Goal: Information Seeking & Learning: Learn about a topic

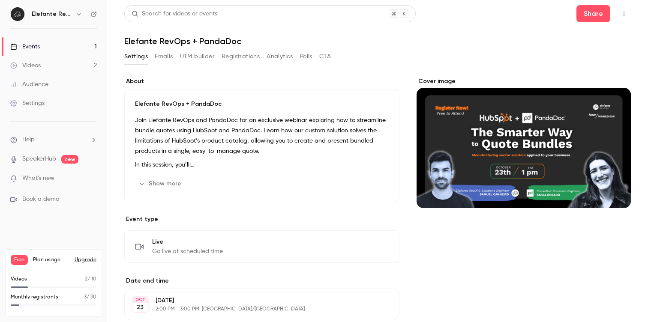
scroll to position [14, 0]
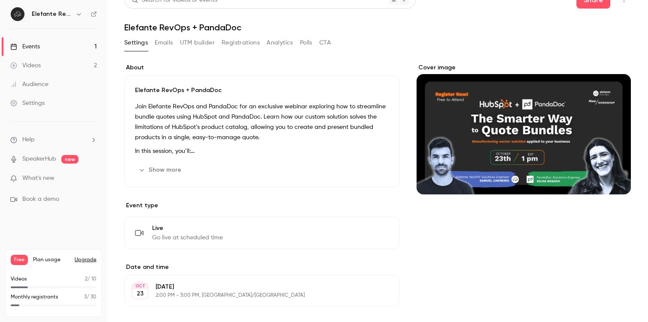
click at [162, 168] on button "Show more" at bounding box center [160, 170] width 51 height 14
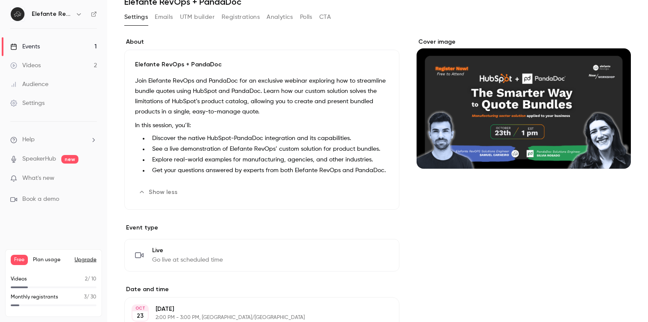
scroll to position [51, 0]
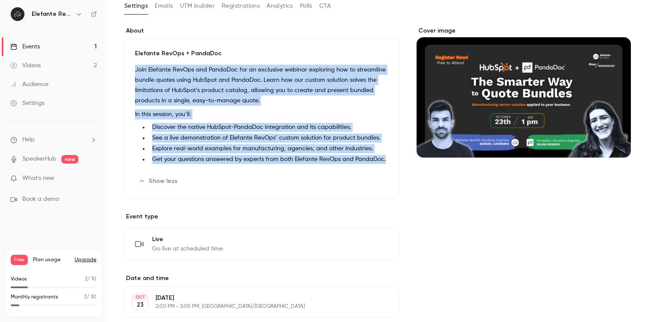
drag, startPoint x: 387, startPoint y: 160, endPoint x: 136, endPoint y: 73, distance: 265.5
click at [136, 73] on div "Join Elefante RevOps and PandaDoc for an exclusive webinar exploring how to str…" at bounding box center [262, 116] width 254 height 103
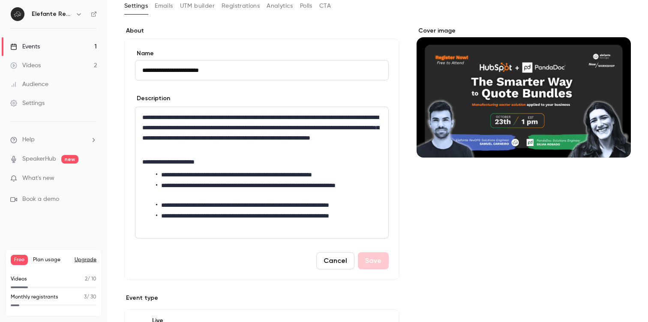
click at [344, 257] on button "Cancel" at bounding box center [335, 260] width 38 height 17
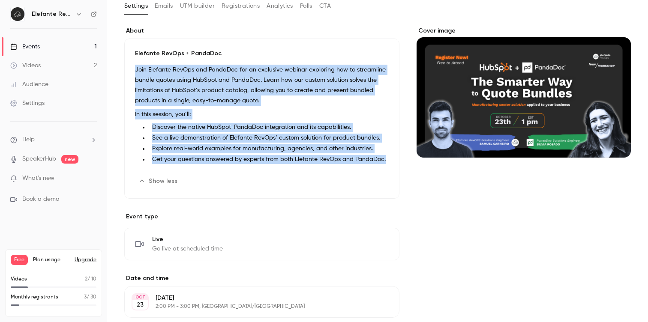
drag, startPoint x: 384, startPoint y: 161, endPoint x: 134, endPoint y: 71, distance: 266.4
click at [133, 71] on div "Elefante RevOps + PandaDoc Join Elefante RevOps and PandaDoc for an exclusive w…" at bounding box center [261, 119] width 275 height 160
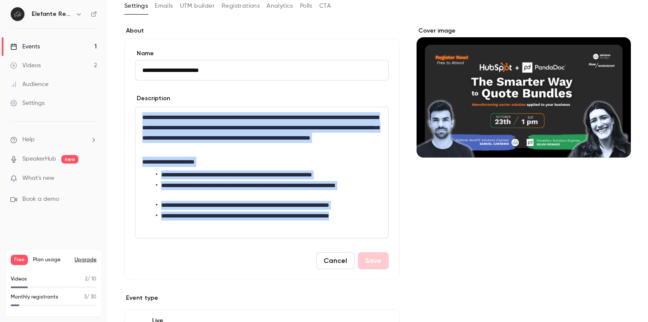
drag, startPoint x: 140, startPoint y: 117, endPoint x: 201, endPoint y: 223, distance: 122.8
click at [201, 223] on div "**********" at bounding box center [261, 172] width 253 height 131
copy div "**********"
click at [341, 268] on button "Cancel" at bounding box center [335, 260] width 38 height 17
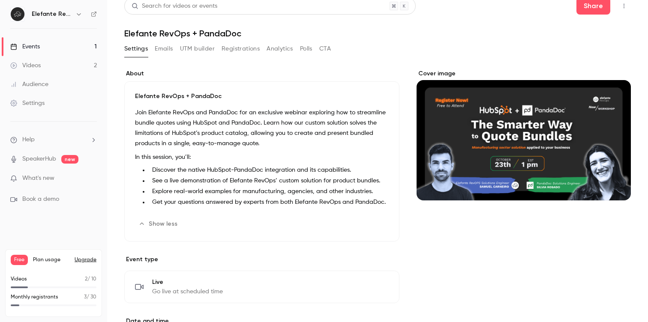
scroll to position [0, 0]
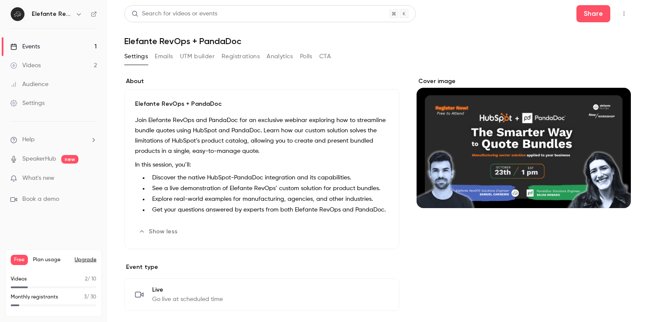
click at [48, 47] on link "Events 1" at bounding box center [53, 46] width 107 height 19
